Goal: Task Accomplishment & Management: Use online tool/utility

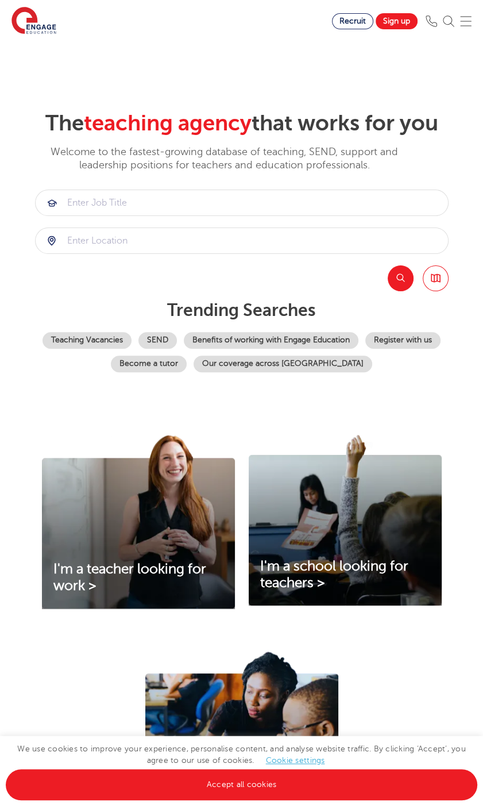
click at [472, 21] on img at bounding box center [465, 21] width 11 height 11
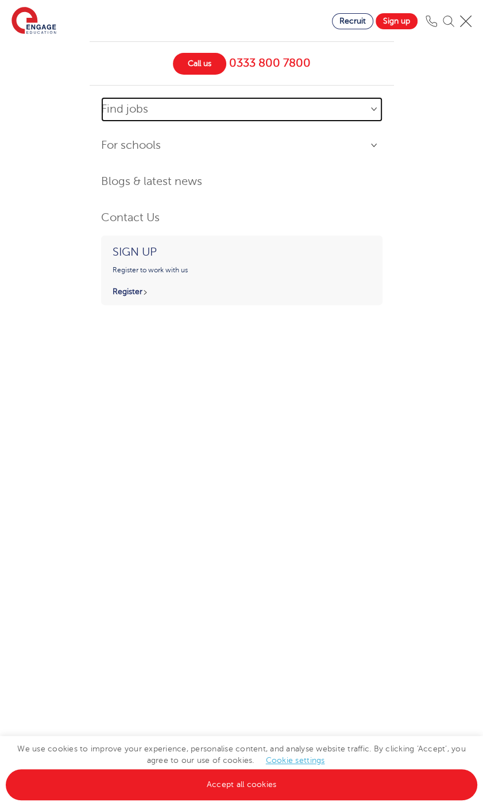
click at [217, 107] on link "Find jobs" at bounding box center [242, 109] width 282 height 25
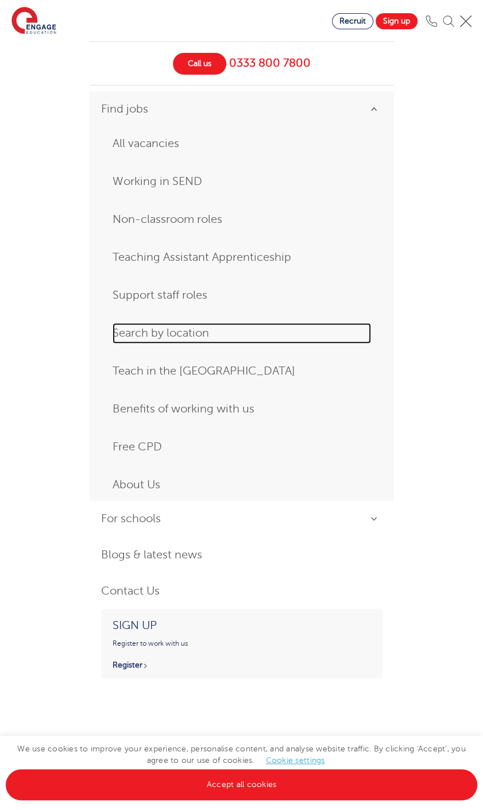
click at [193, 338] on link "Search by location" at bounding box center [242, 333] width 259 height 21
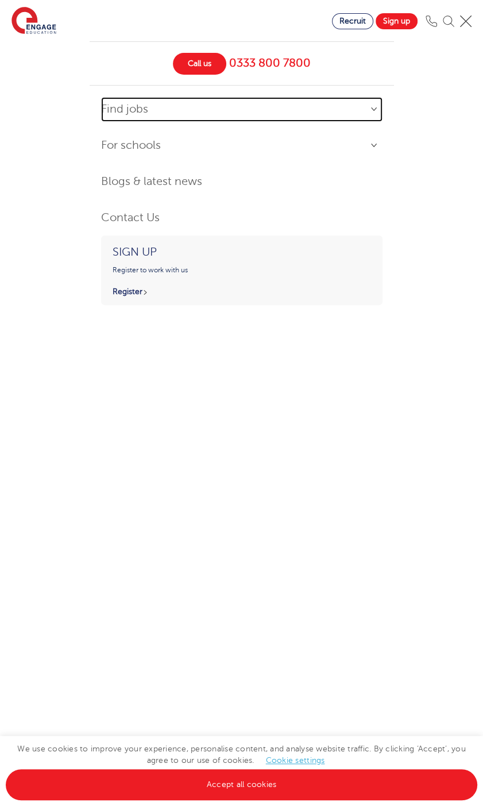
click at [372, 105] on link "Find jobs" at bounding box center [242, 109] width 282 height 25
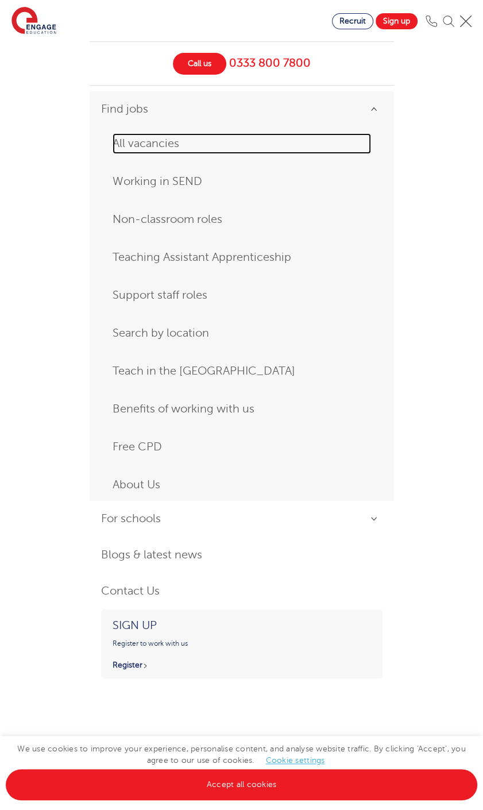
click at [144, 140] on link "All vacancies" at bounding box center [242, 143] width 259 height 21
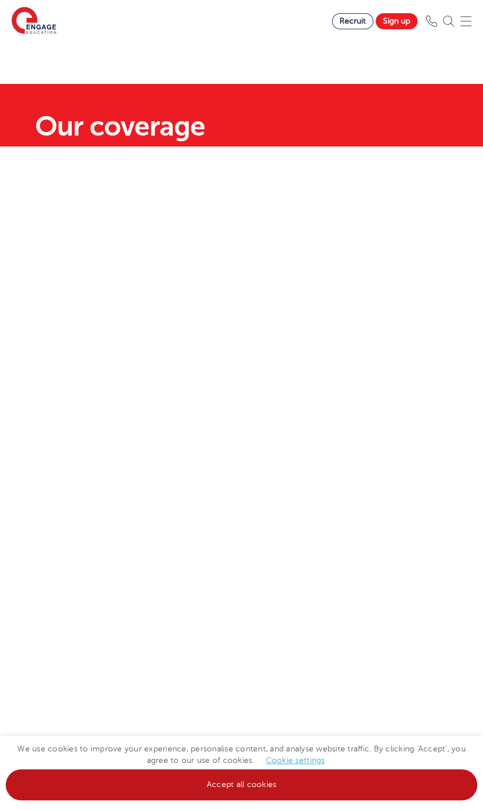
click at [277, 786] on link "Accept all cookies" at bounding box center [242, 784] width 472 height 31
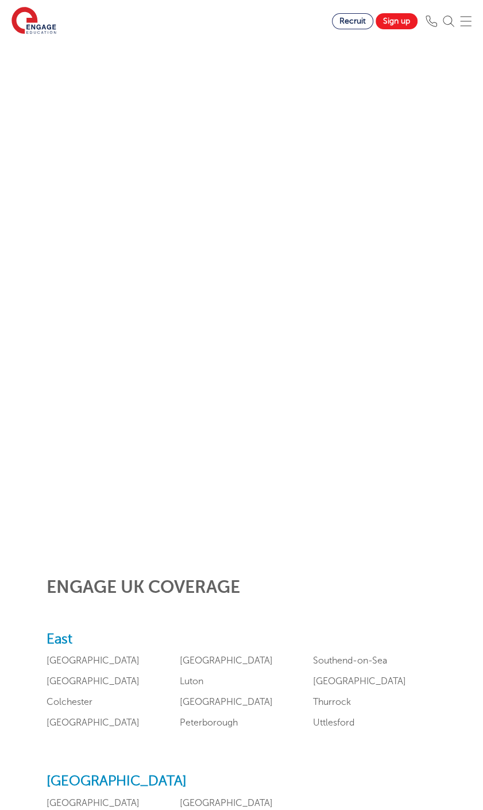
scroll to position [57, 0]
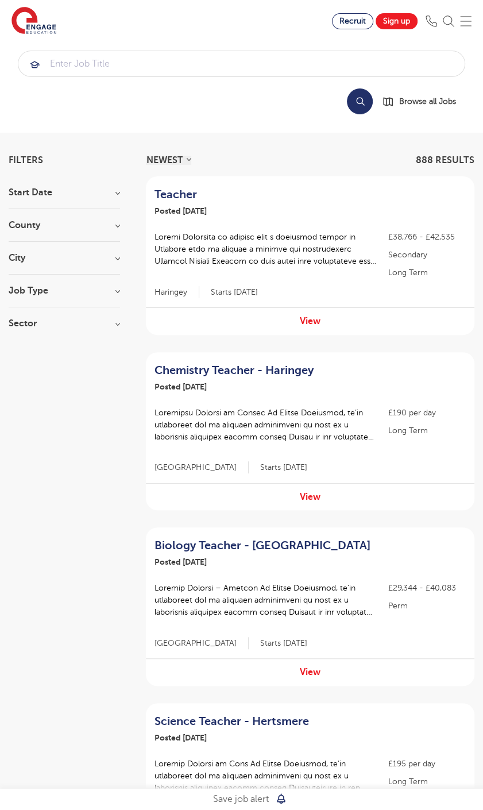
click at [51, 292] on h3 "Job Type" at bounding box center [64, 290] width 111 height 9
click at [472, 23] on img at bounding box center [465, 21] width 11 height 11
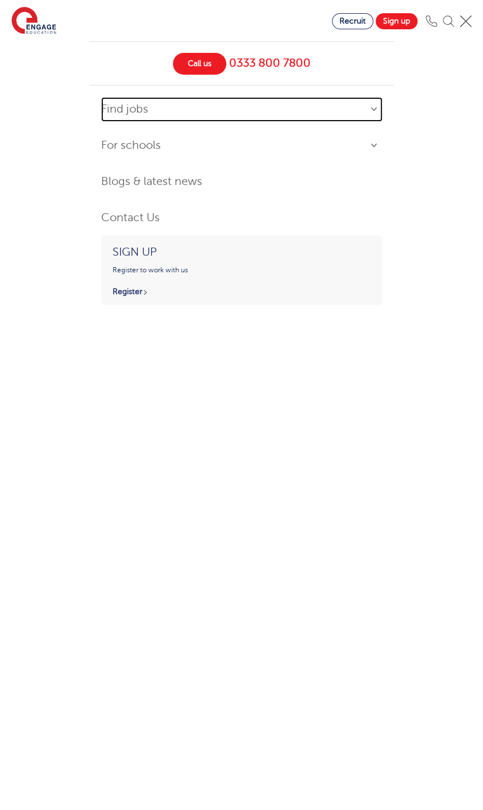
click at [372, 106] on link "Find jobs" at bounding box center [242, 109] width 282 height 25
